Goal: Task Accomplishment & Management: Use online tool/utility

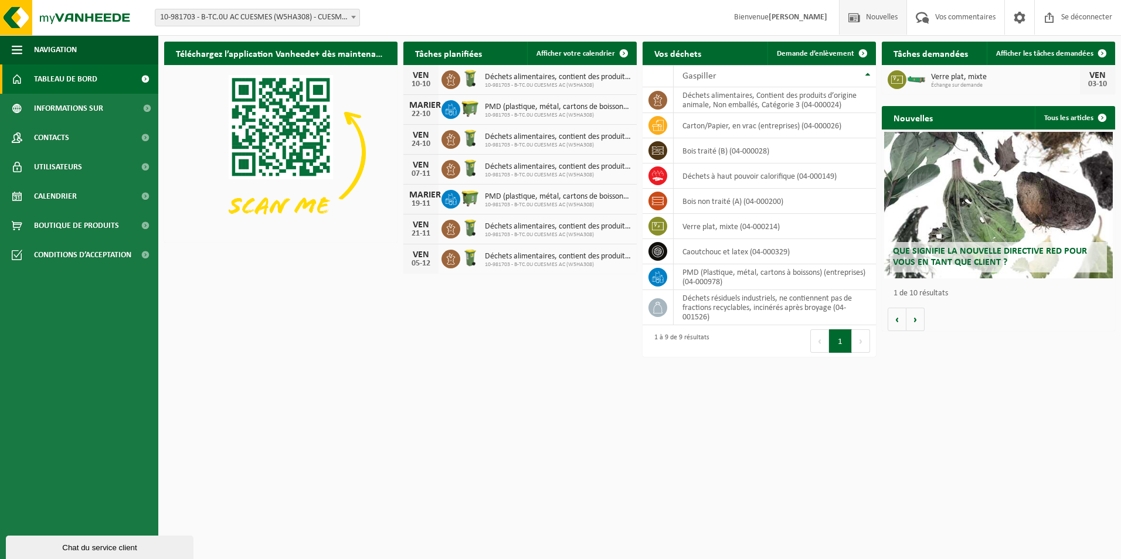
click at [882, 19] on span "Nouvelles" at bounding box center [882, 17] width 38 height 35
click at [821, 56] on span "Demande d’enlèvement" at bounding box center [815, 54] width 77 height 8
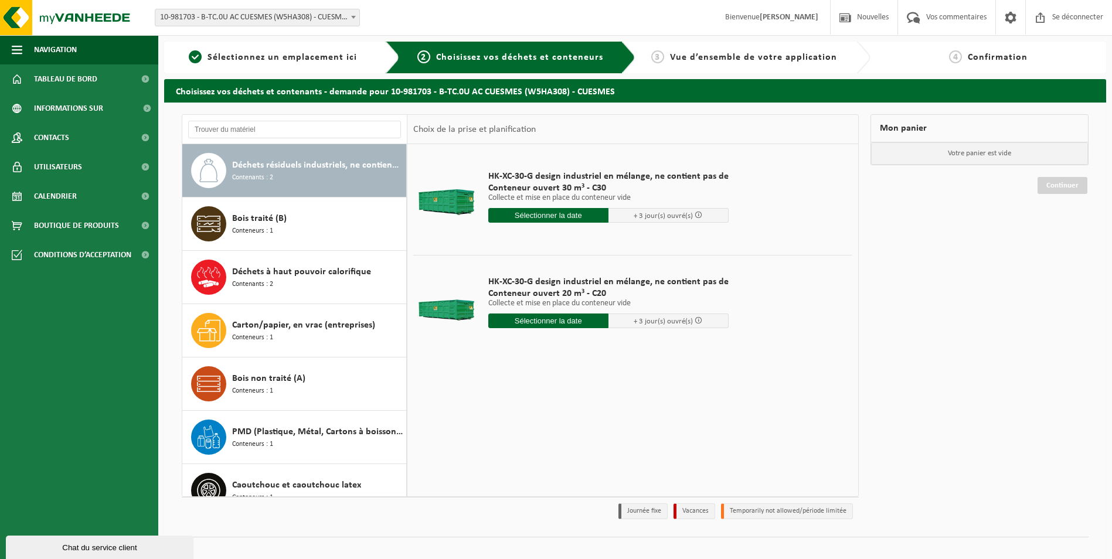
click at [594, 216] on input "text" at bounding box center [548, 215] width 120 height 15
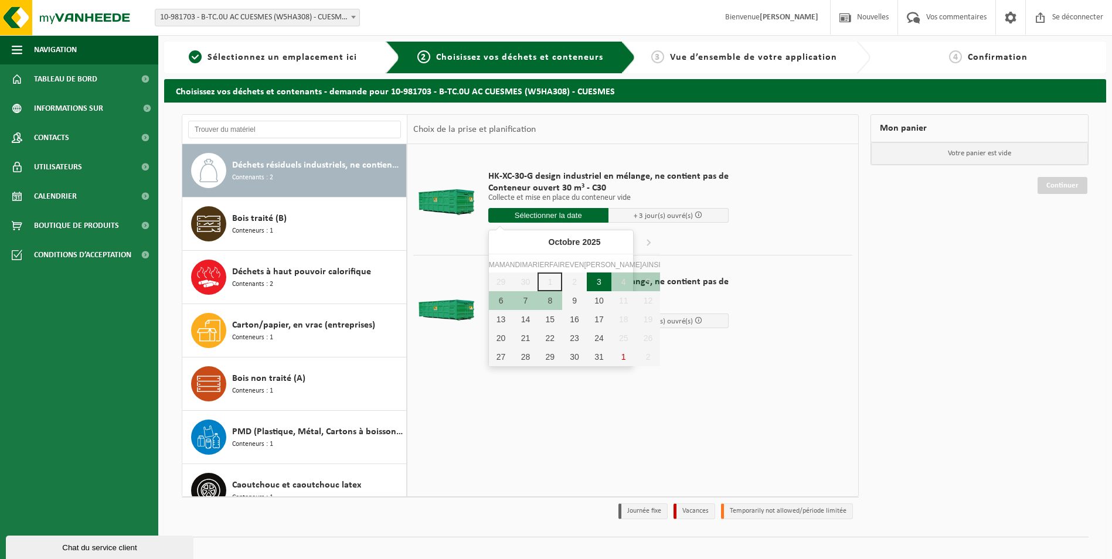
click at [587, 282] on div "3" at bounding box center [599, 282] width 25 height 19
type input "Van 2025-10-03"
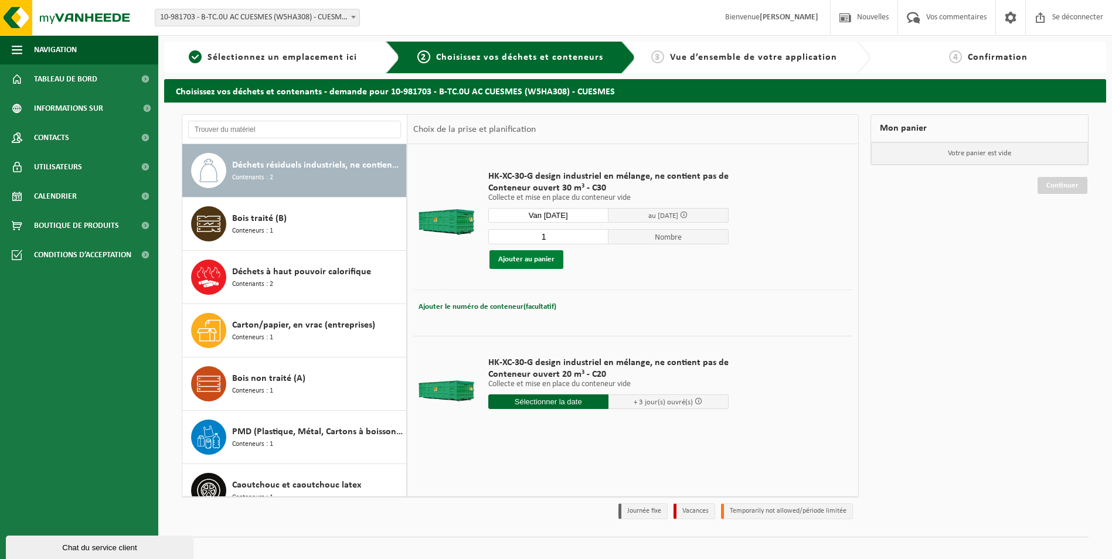
click at [552, 259] on button "Ajouter au panier" at bounding box center [526, 259] width 74 height 19
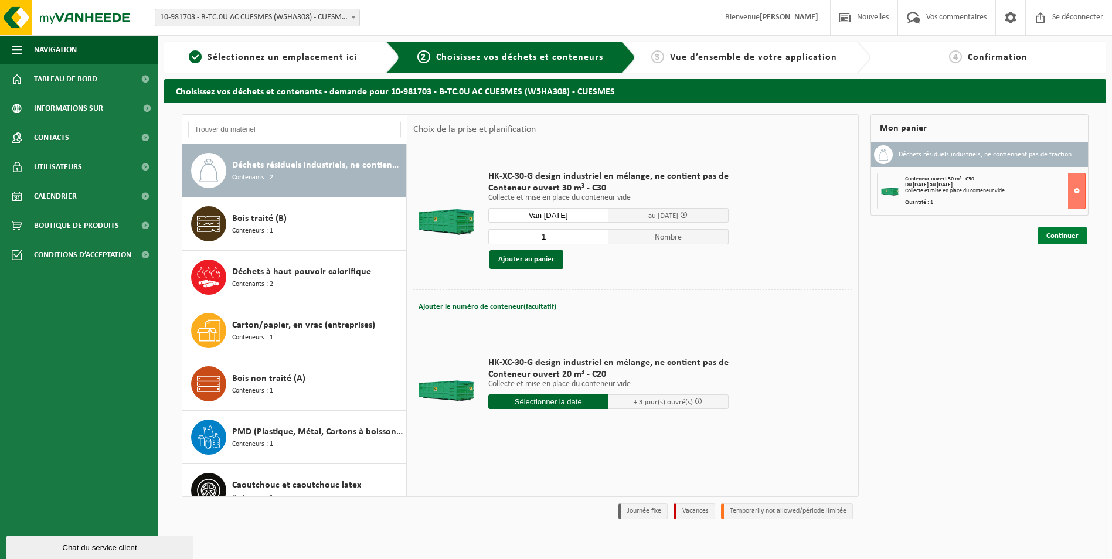
click at [1077, 236] on link "Continuer" at bounding box center [1063, 235] width 50 height 17
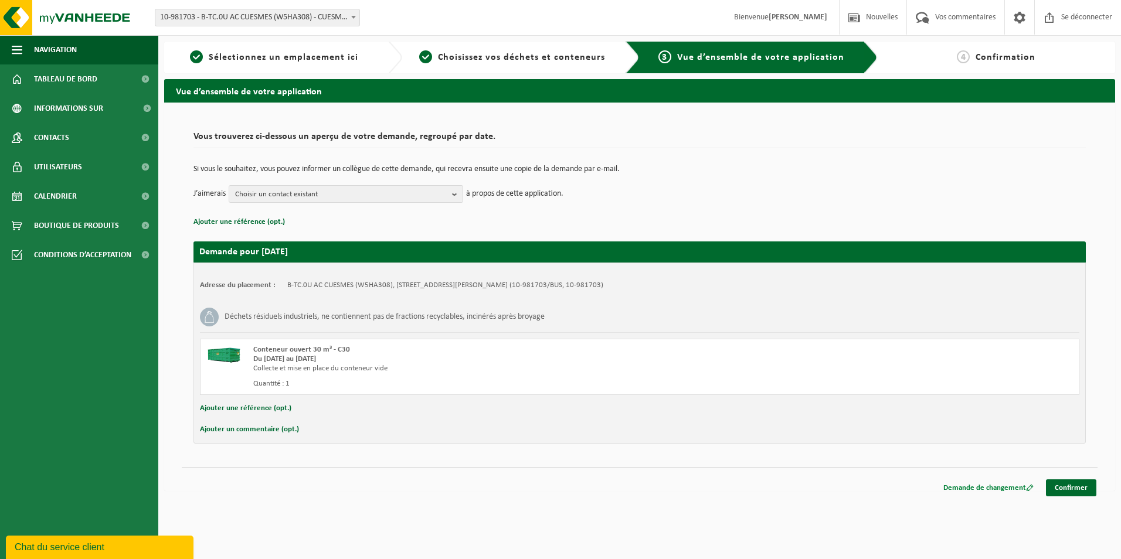
click at [988, 488] on font "Demande de changement" at bounding box center [984, 488] width 83 height 8
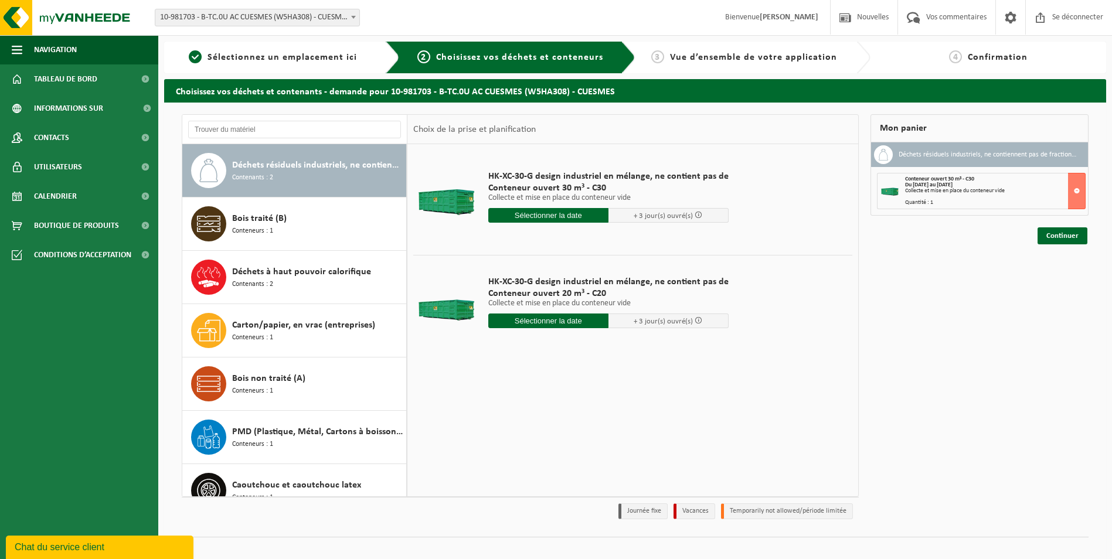
click at [937, 186] on strong "Du [DATE] au [DATE]" at bounding box center [928, 185] width 47 height 6
click at [1056, 232] on link "Continuer" at bounding box center [1063, 235] width 50 height 17
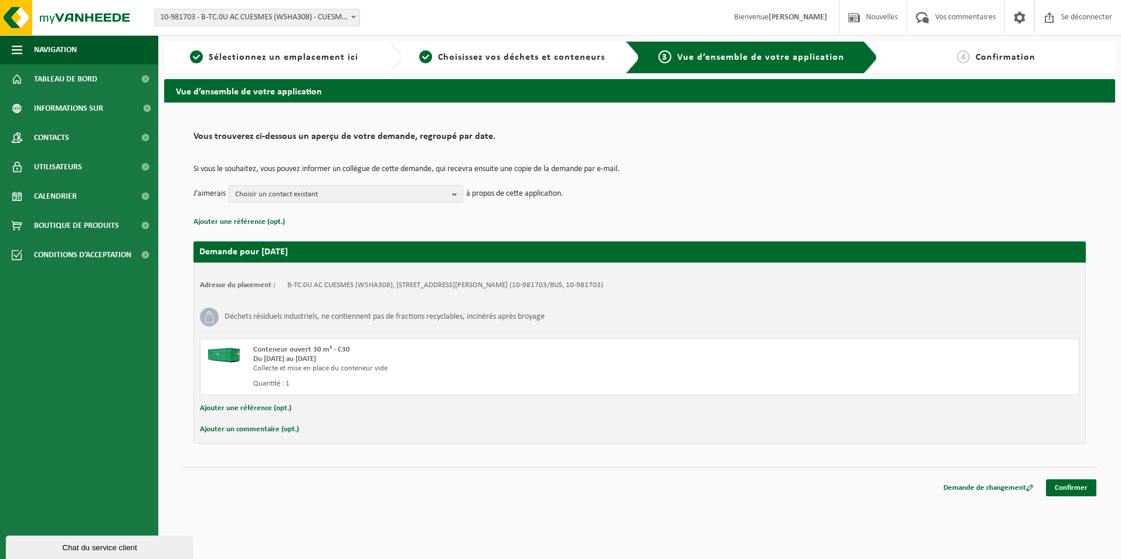
click at [263, 428] on button "Ajouter un commentaire (opt.)" at bounding box center [249, 429] width 99 height 15
click at [323, 433] on input "text" at bounding box center [658, 431] width 818 height 18
type input "échange de conteneur"
click at [1072, 493] on link "Confirmer" at bounding box center [1071, 490] width 50 height 17
